Goal: Communication & Community: Answer question/provide support

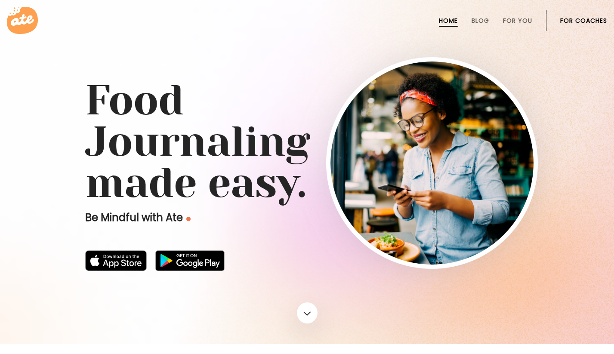
click at [581, 22] on link "For Coaches" at bounding box center [583, 20] width 47 height 7
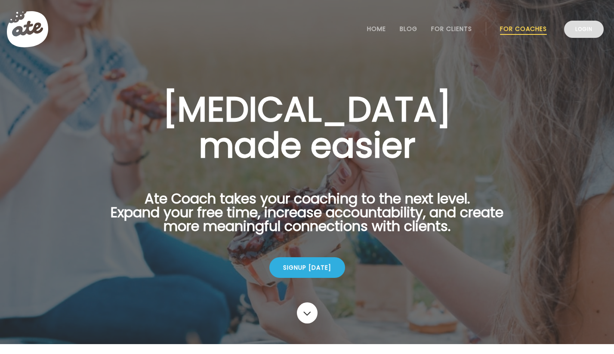
click at [588, 24] on link "Login" at bounding box center [584, 29] width 40 height 17
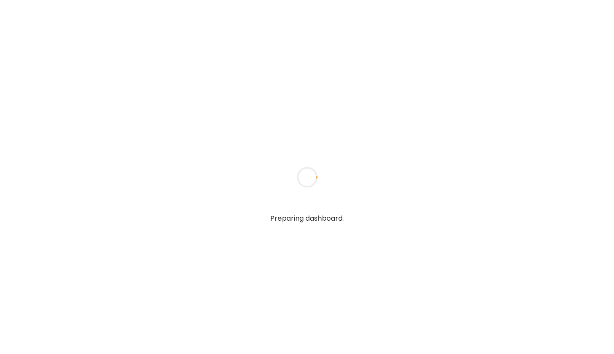
type input "**********"
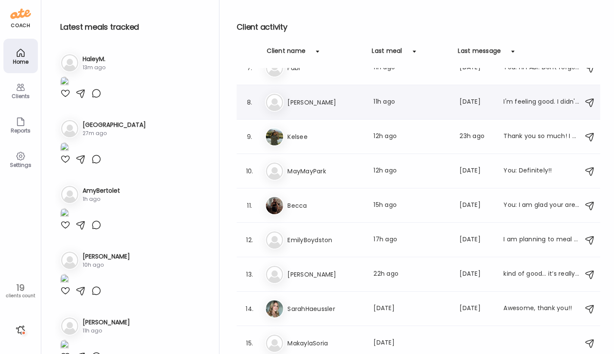
scroll to position [225, 0]
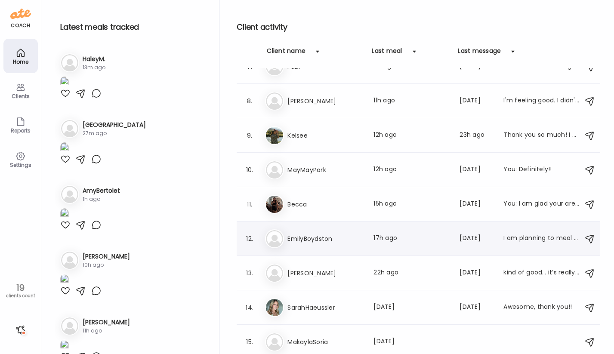
click at [326, 250] on div "12. Em EmilyBoydston Last meal: 17h ago Last message: 17d ago I am planning to …" at bounding box center [418, 238] width 363 height 34
click at [323, 275] on h3 "Laney" at bounding box center [325, 273] width 76 height 10
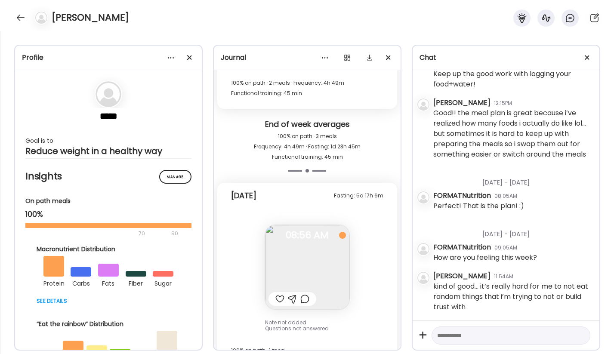
scroll to position [10030, 0]
click at [453, 340] on textarea at bounding box center [503, 335] width 132 height 10
type textarea "**********"
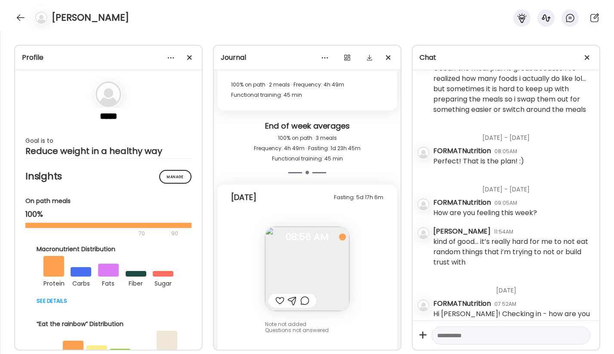
scroll to position [1098, 0]
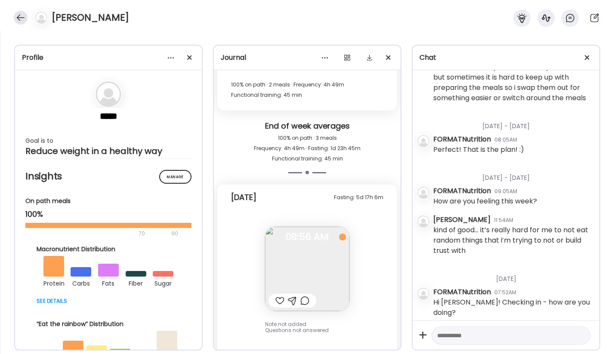
click at [19, 17] on div at bounding box center [21, 18] width 14 height 14
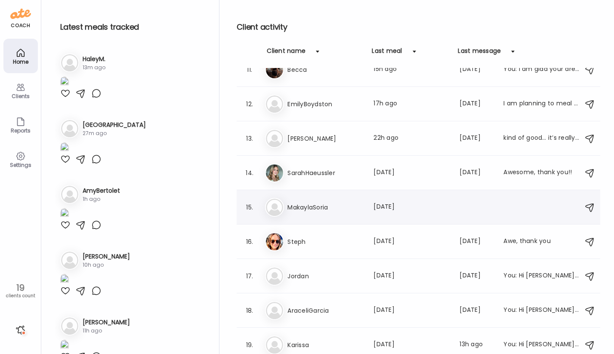
scroll to position [363, 0]
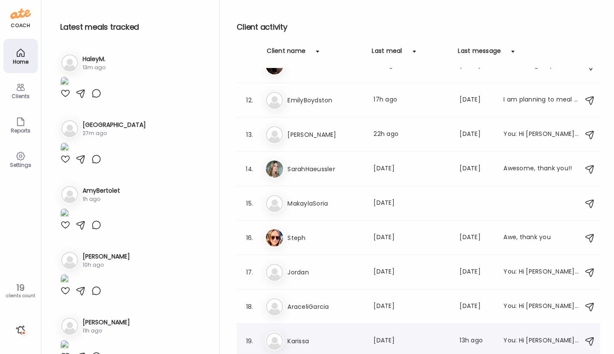
click at [333, 351] on div "19. Ka Karissa Last meal: 9d ago Last message: 13h ago You: Hi Karissa, just wa…" at bounding box center [418, 341] width 363 height 34
click at [334, 340] on h3 "Karissa" at bounding box center [325, 341] width 76 height 10
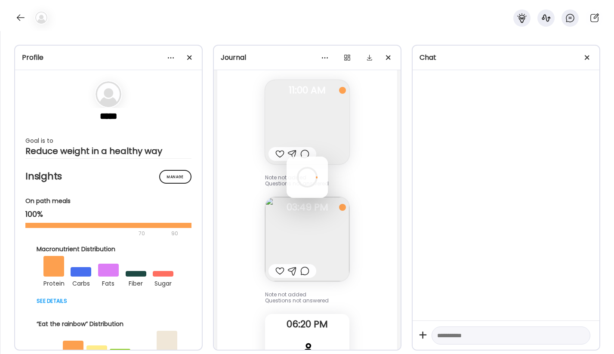
click at [328, 198] on div at bounding box center [306, 177] width 41 height 41
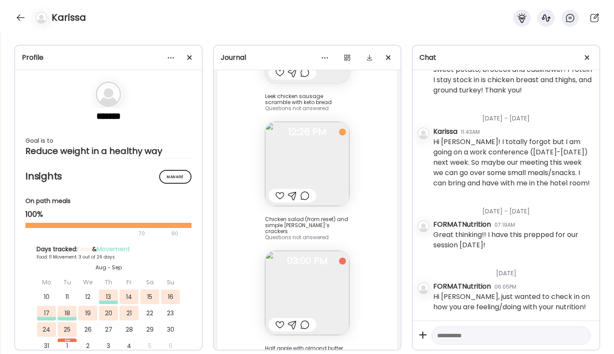
scroll to position [3787, 0]
